Goal: Task Accomplishment & Management: Manage account settings

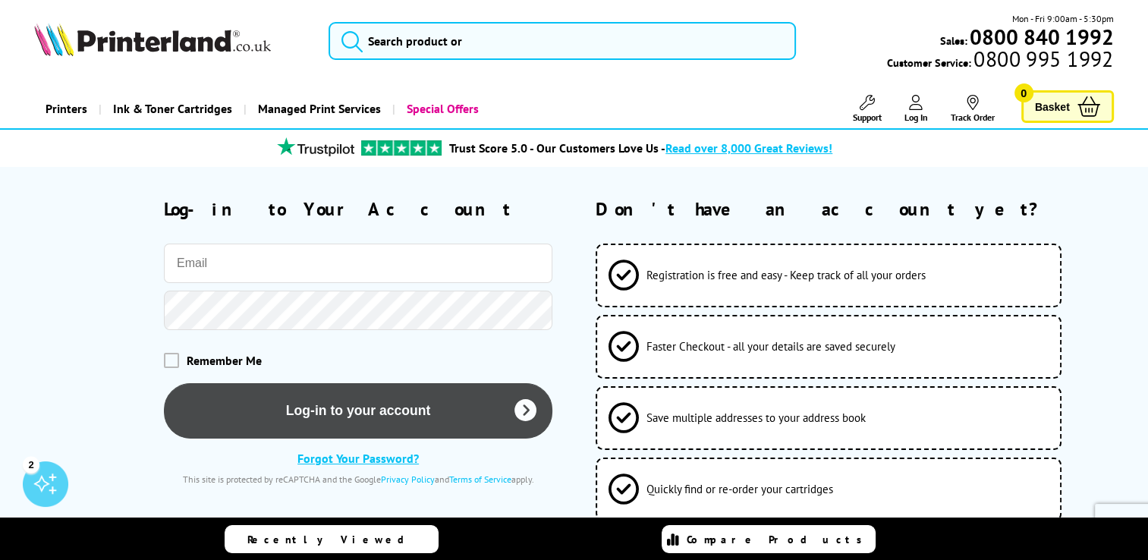
type input "[EMAIL_ADDRESS][DOMAIN_NAME]"
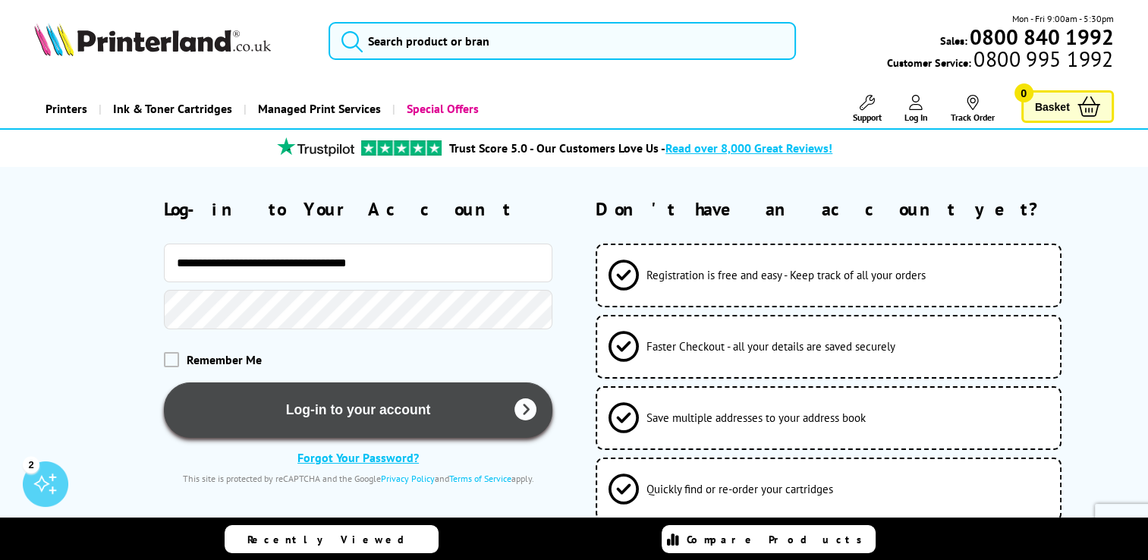
click at [378, 404] on button "Log-in to your account" at bounding box center [358, 409] width 389 height 55
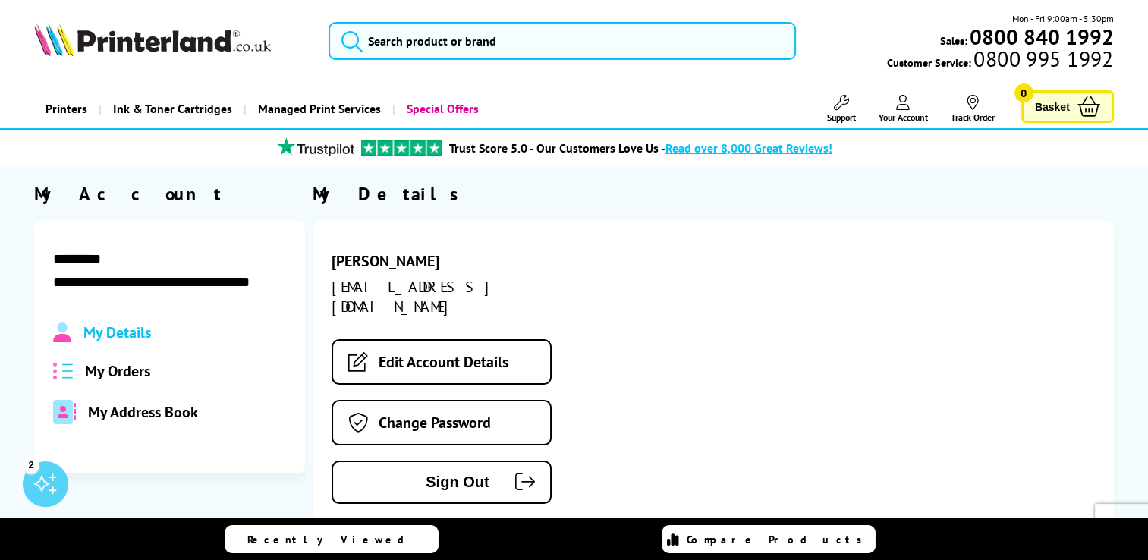
click at [122, 373] on span "My Orders" at bounding box center [117, 371] width 65 height 20
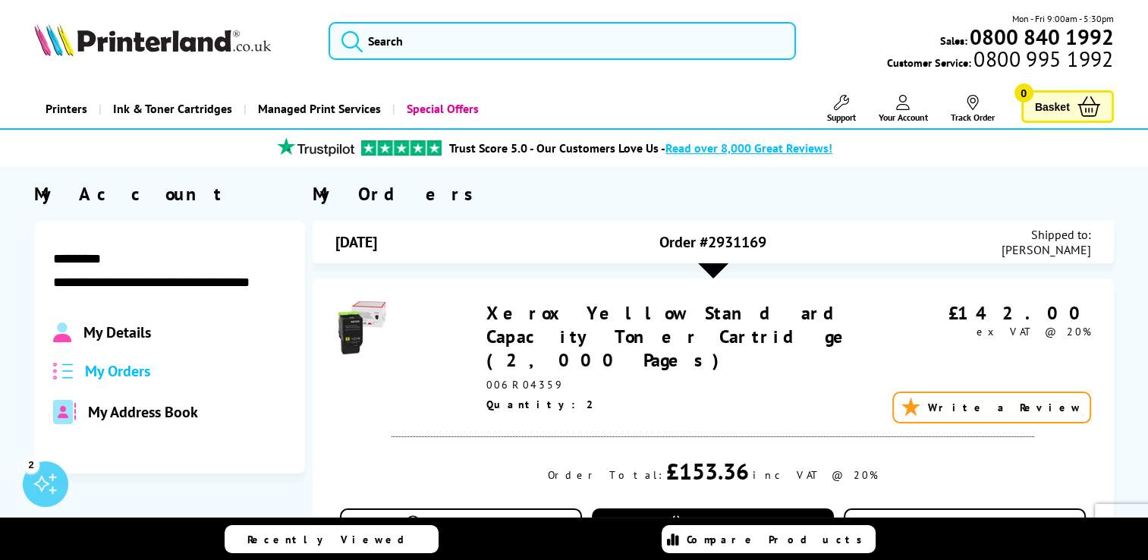
click at [155, 414] on span "My Address Book" at bounding box center [143, 412] width 110 height 20
